Goal: Navigation & Orientation: Find specific page/section

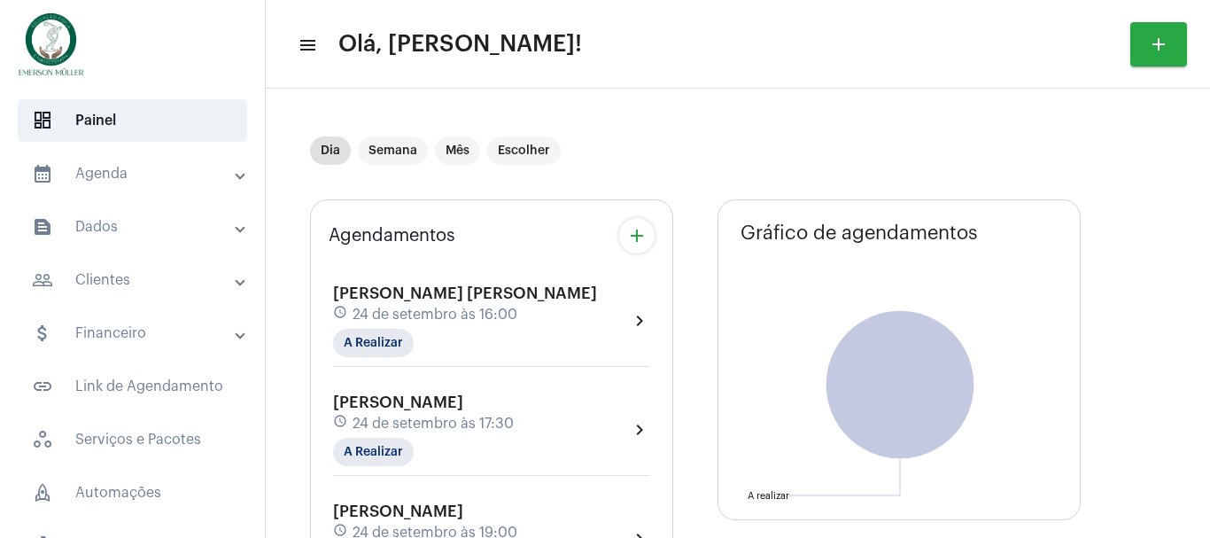
click at [112, 331] on mat-panel-title "attach_money Financeiro" at bounding box center [134, 332] width 205 height 21
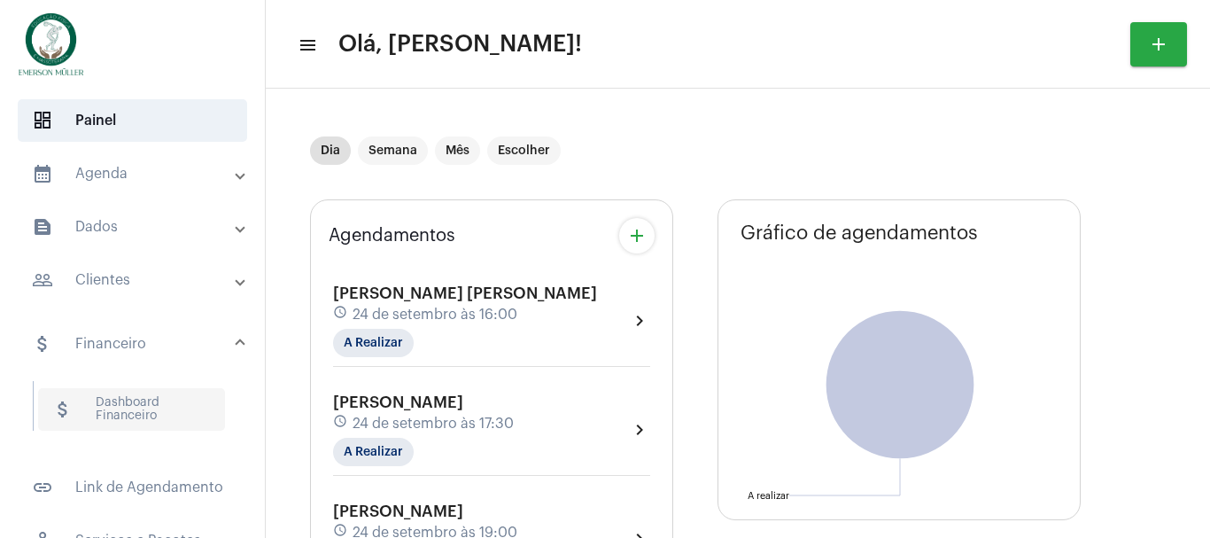
click at [118, 394] on span "attach_money Dashboard Financeiro" at bounding box center [131, 409] width 187 height 43
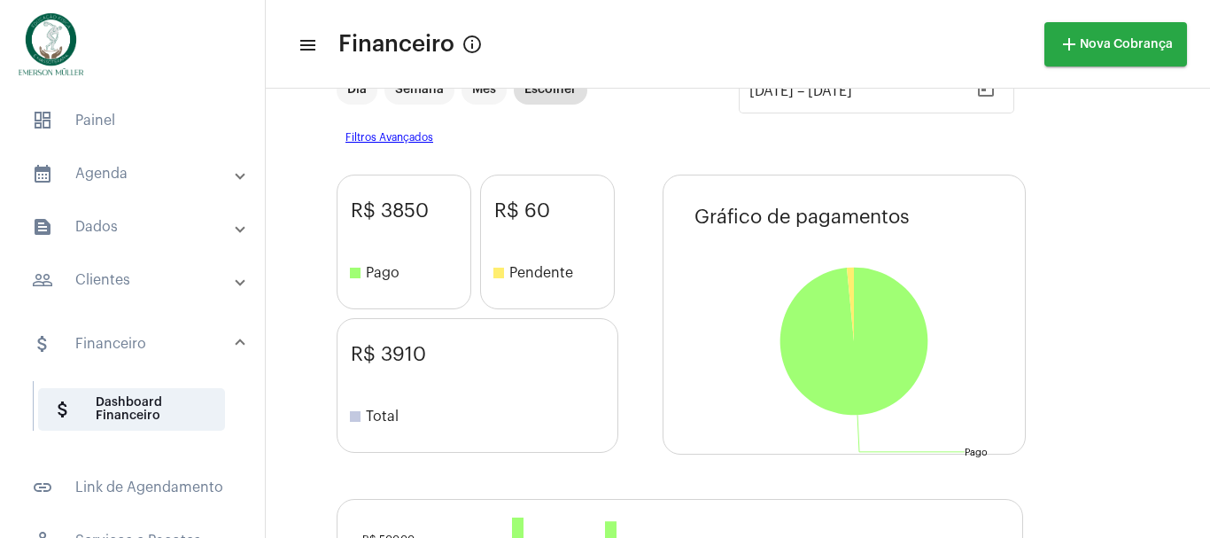
scroll to position [177, 0]
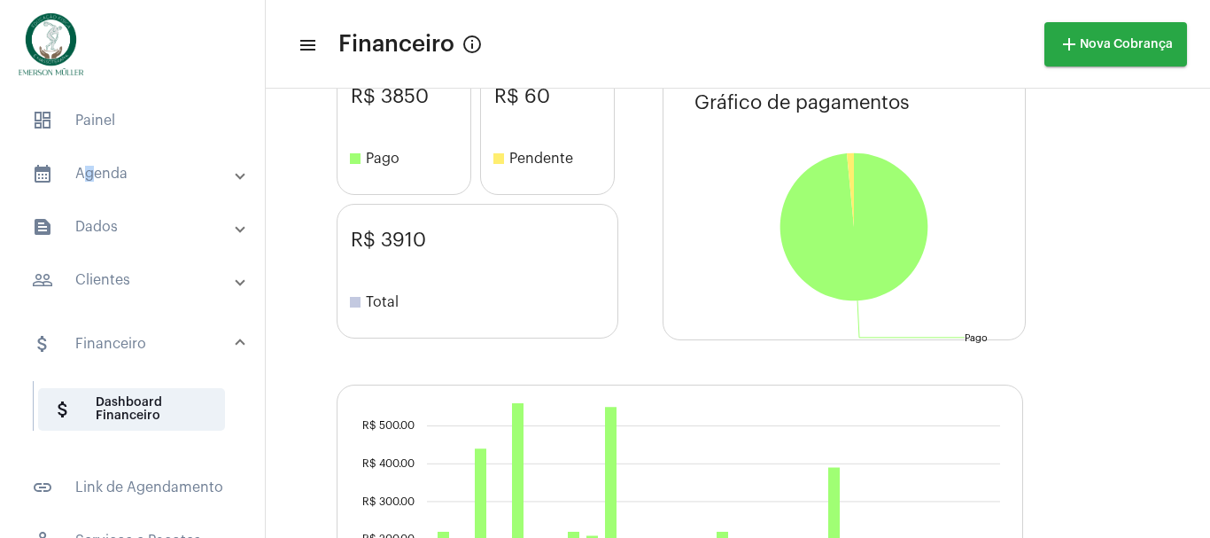
click at [87, 168] on mat-expansion-panel-header "calendar_month_outlined Agenda" at bounding box center [138, 173] width 254 height 43
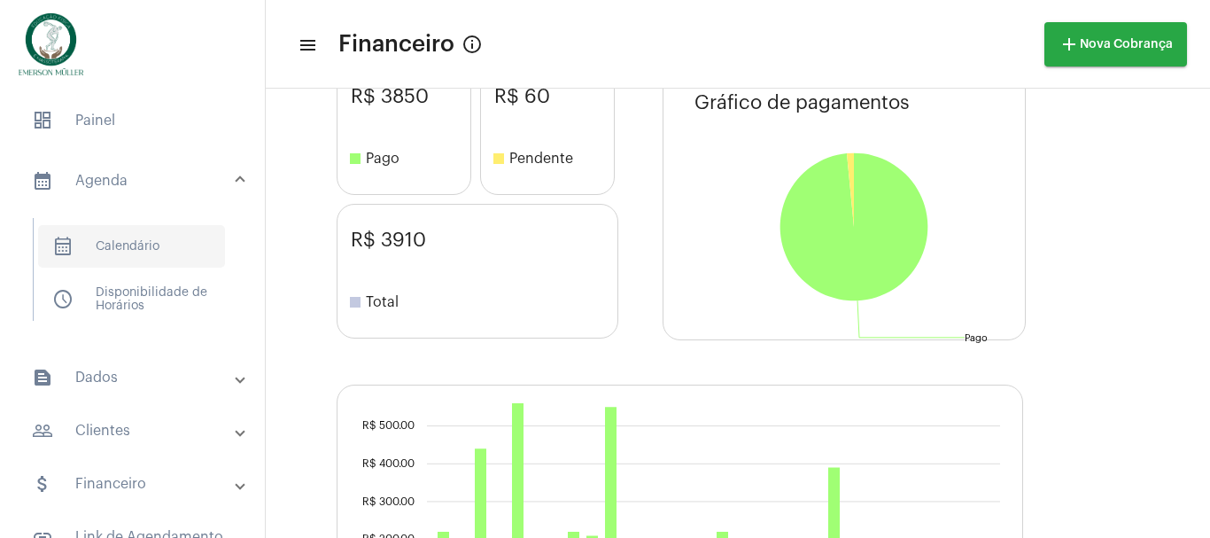
click at [125, 248] on span "calendar_month_outlined Calendário" at bounding box center [131, 246] width 187 height 43
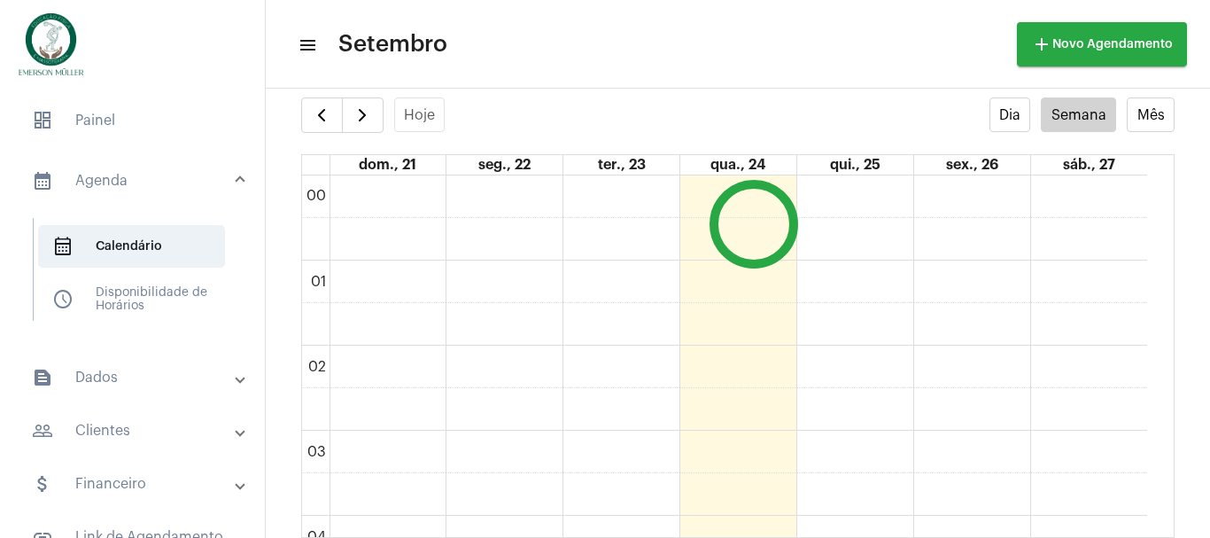
scroll to position [511, 0]
click at [1134, 113] on button "Mês" at bounding box center [1151, 114] width 48 height 35
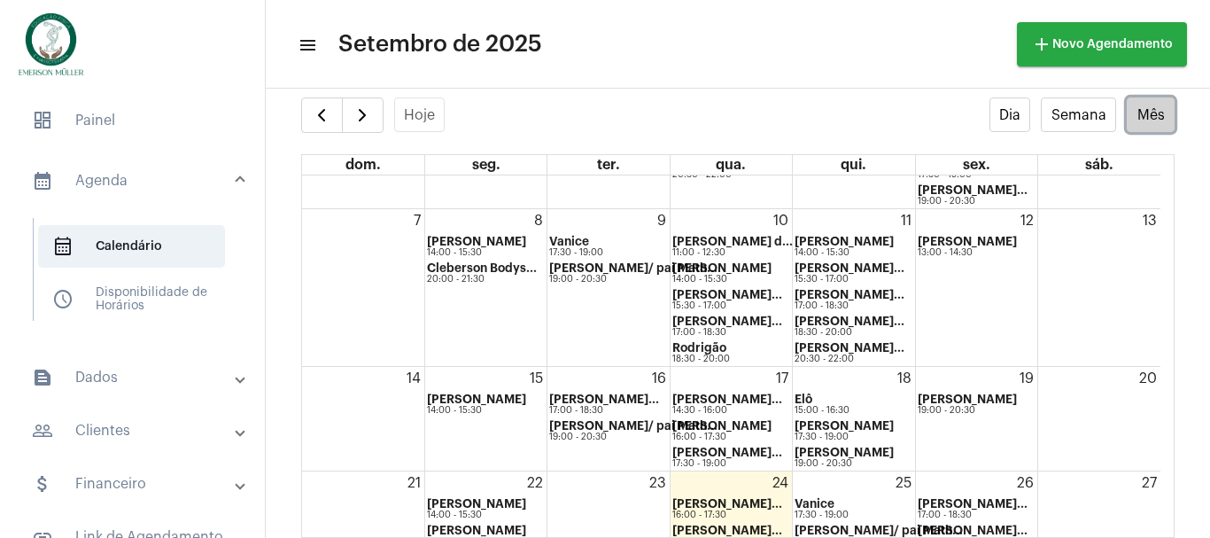
scroll to position [293, 0]
